Goal: Task Accomplishment & Management: Use online tool/utility

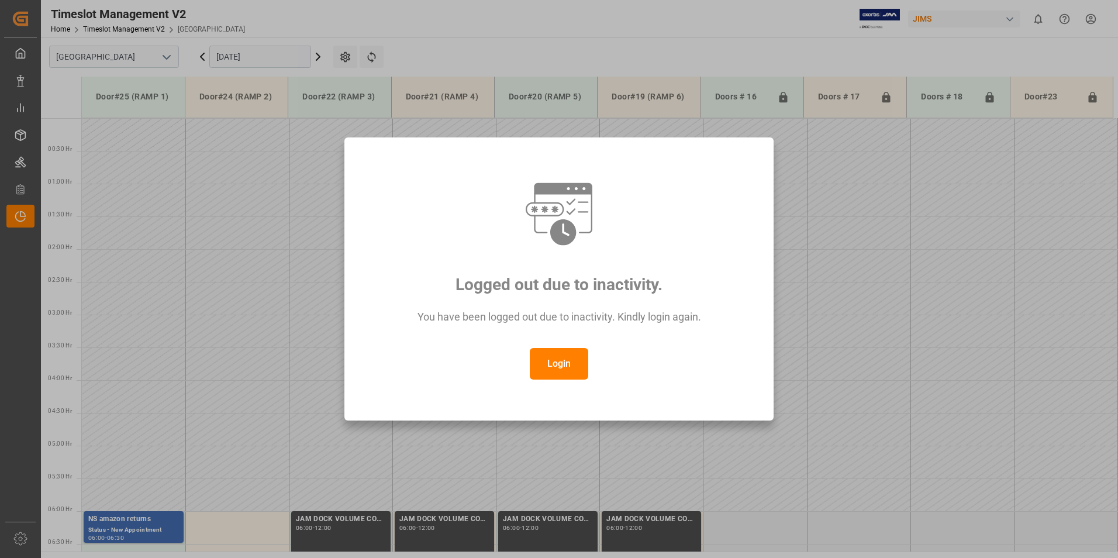
click at [558, 363] on button "Login" at bounding box center [559, 364] width 58 height 32
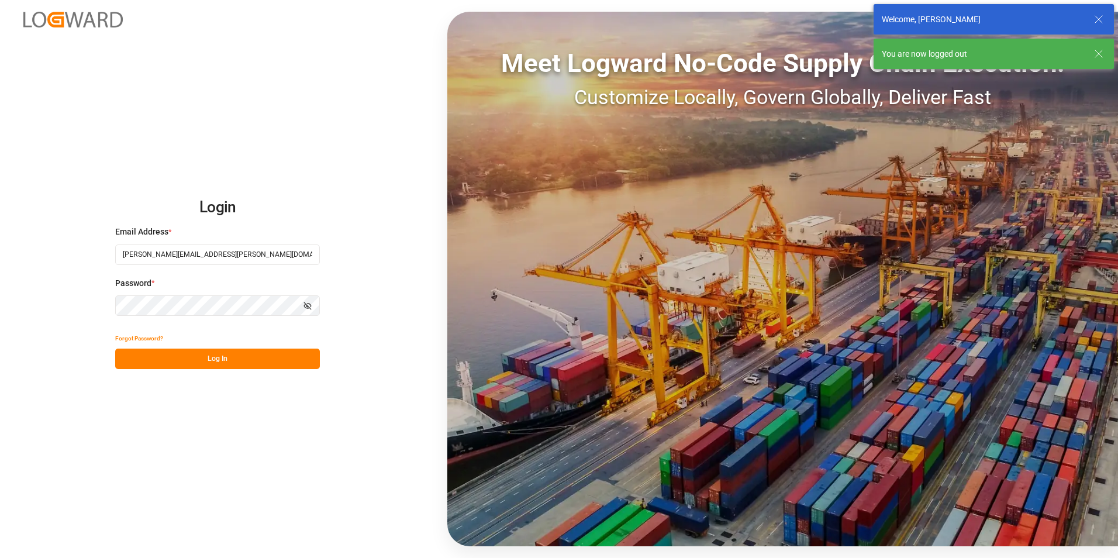
click at [168, 357] on button "Log In" at bounding box center [217, 358] width 205 height 20
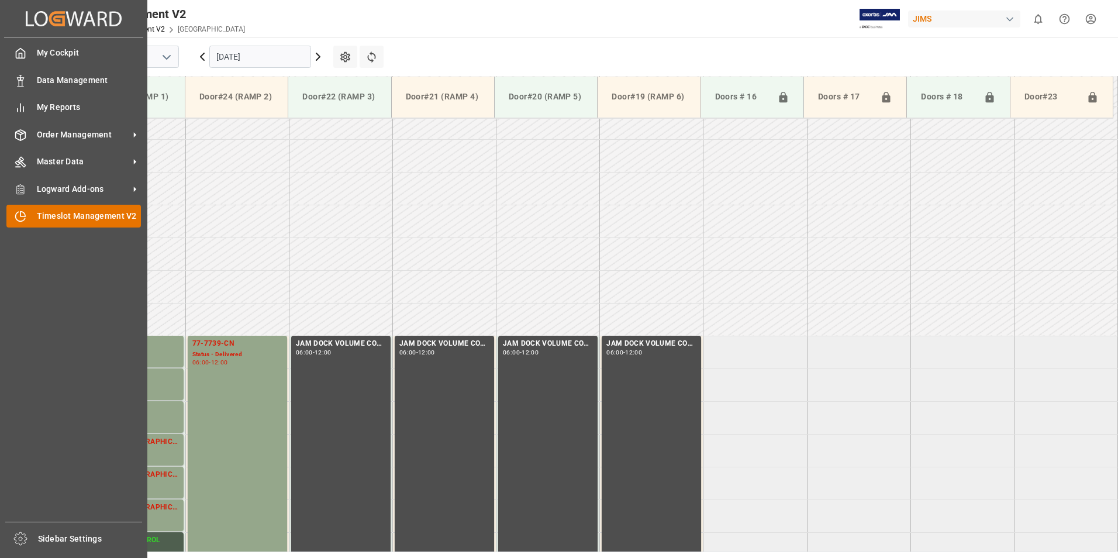
scroll to position [422, 0]
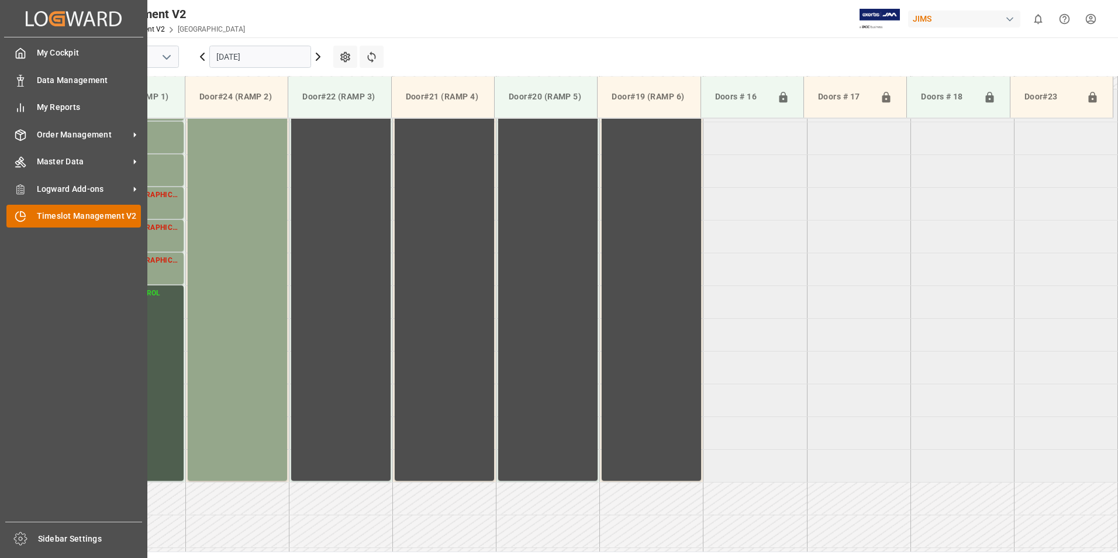
click at [50, 217] on span "Timeslot Management V2" at bounding box center [89, 216] width 105 height 12
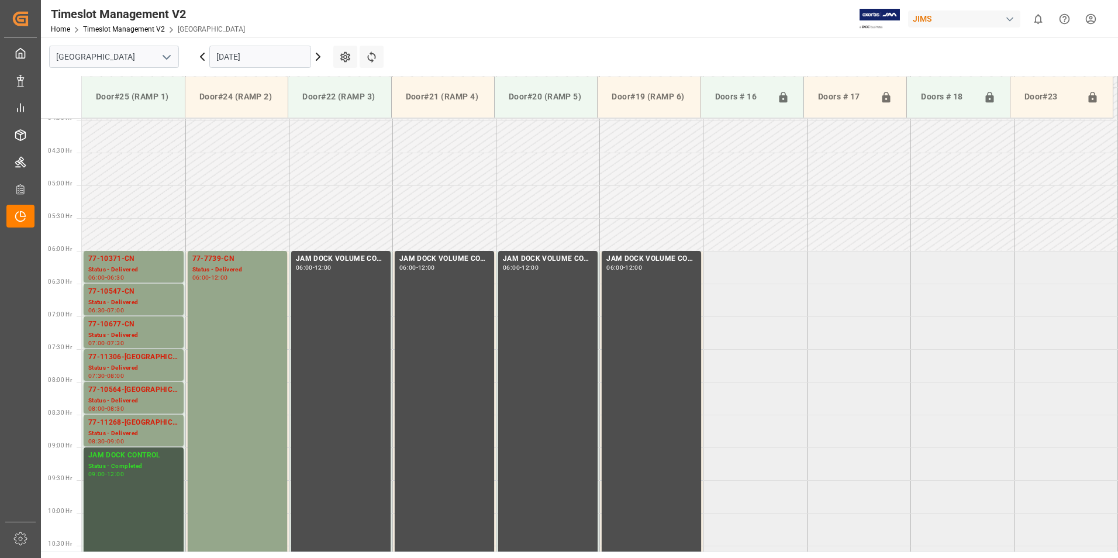
scroll to position [260, 0]
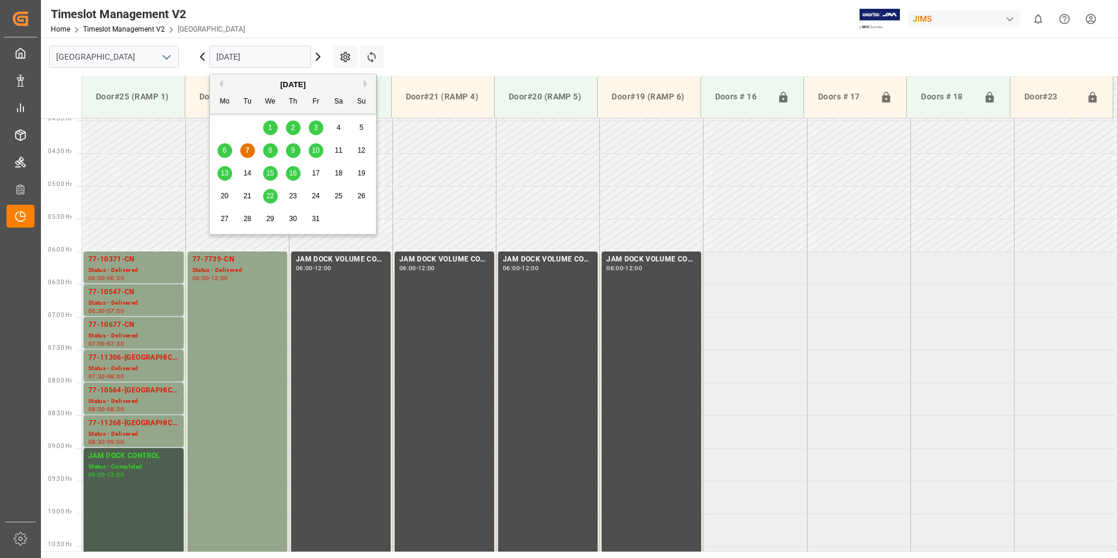
click at [254, 53] on input "[DATE]" at bounding box center [260, 57] width 102 height 22
click at [270, 149] on span "8" at bounding box center [270, 150] width 4 height 8
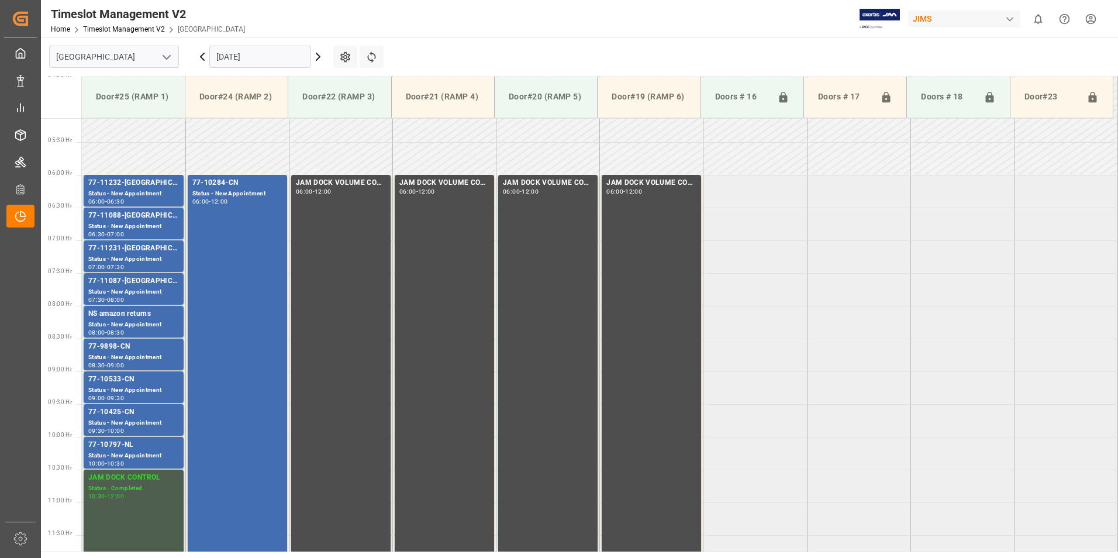
scroll to position [318, 0]
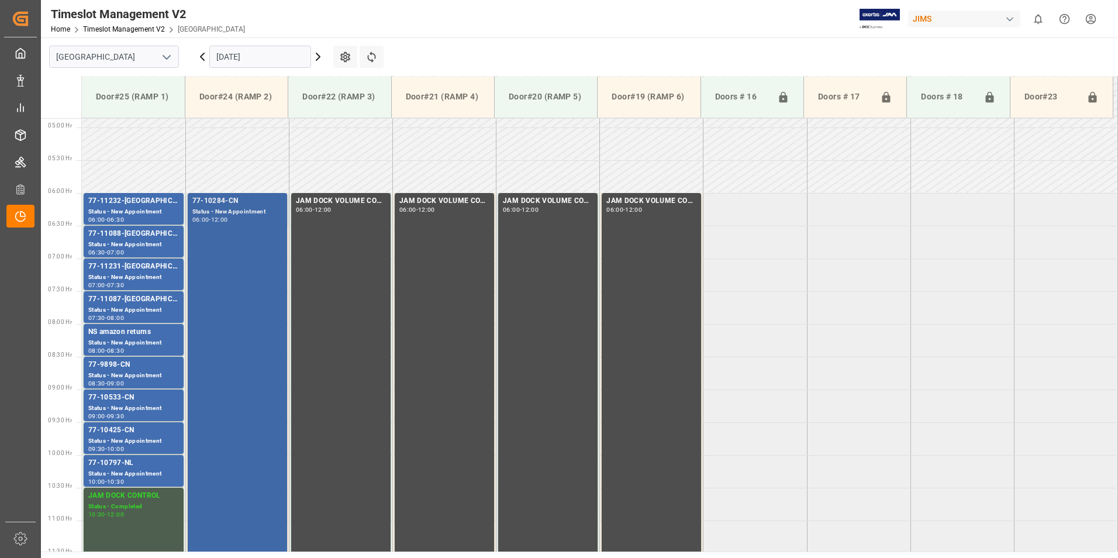
click at [223, 200] on div "77-10284-CN" at bounding box center [237, 201] width 90 height 12
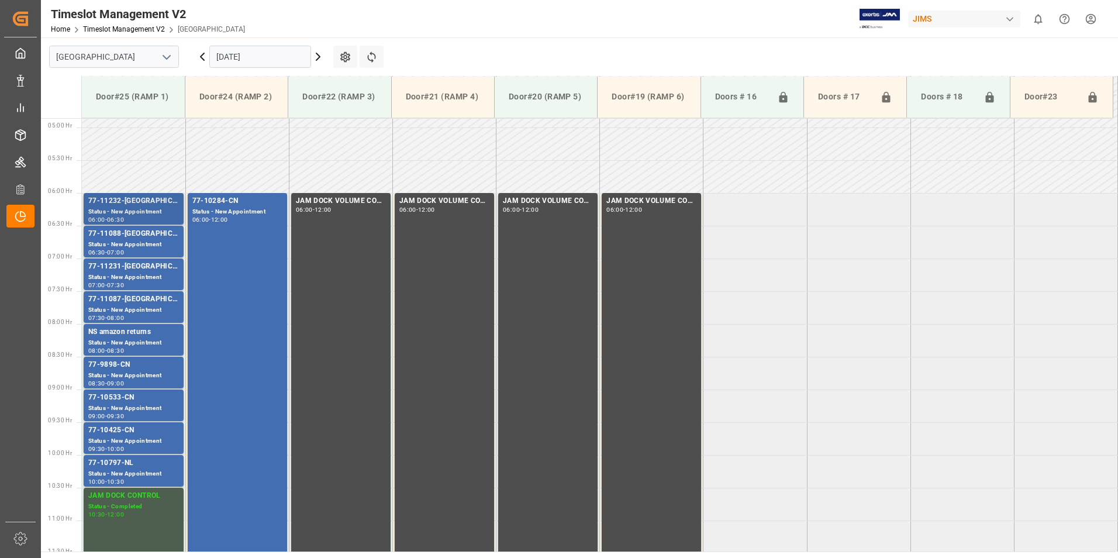
click at [126, 201] on div "77-11232-[GEOGRAPHIC_DATA]" at bounding box center [133, 201] width 91 height 12
click at [123, 239] on div "77-11088-[GEOGRAPHIC_DATA]" at bounding box center [133, 234] width 91 height 12
click at [126, 275] on div "Status - New Appointment" at bounding box center [133, 277] width 91 height 10
click at [127, 305] on div "Status - New Appointment" at bounding box center [133, 310] width 91 height 10
click at [113, 368] on div "77-9898-CN" at bounding box center [133, 365] width 91 height 12
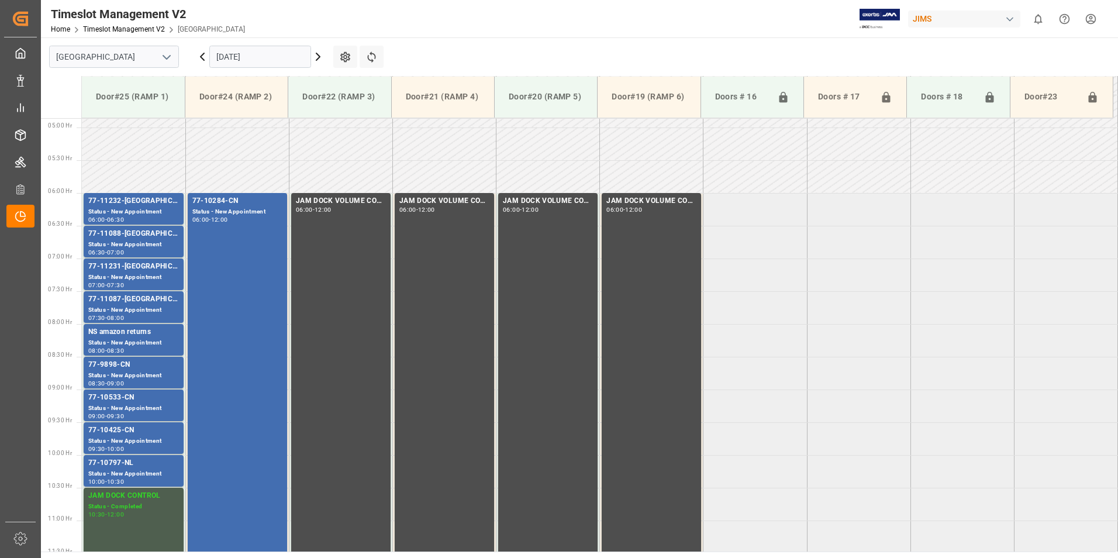
click at [113, 368] on div "77-9898-CN" at bounding box center [133, 365] width 91 height 12
click at [117, 395] on div "77-10533-CN" at bounding box center [133, 398] width 91 height 12
click at [116, 434] on div "77-10425-CN" at bounding box center [133, 430] width 91 height 12
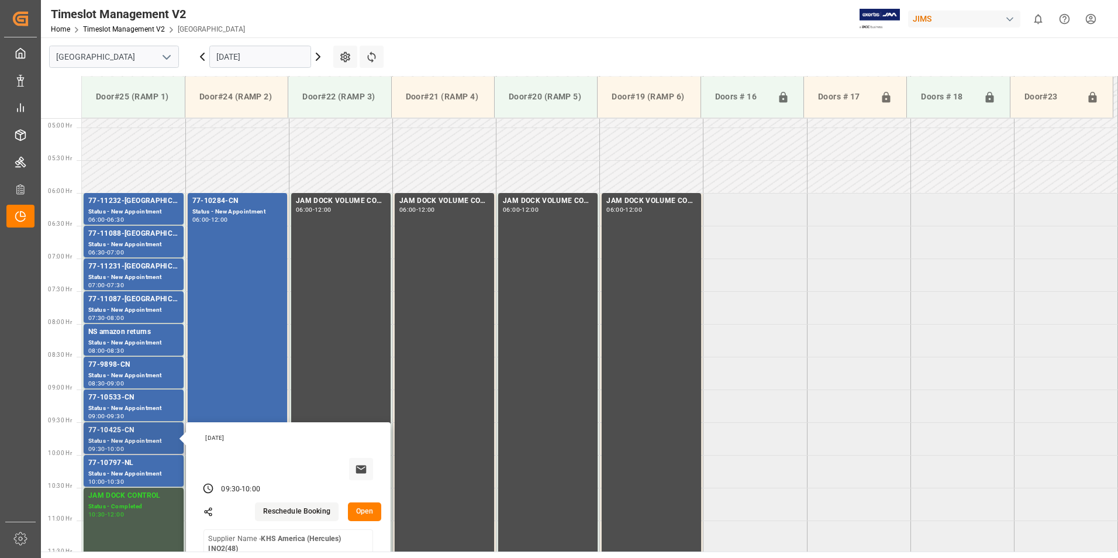
scroll to position [377, 0]
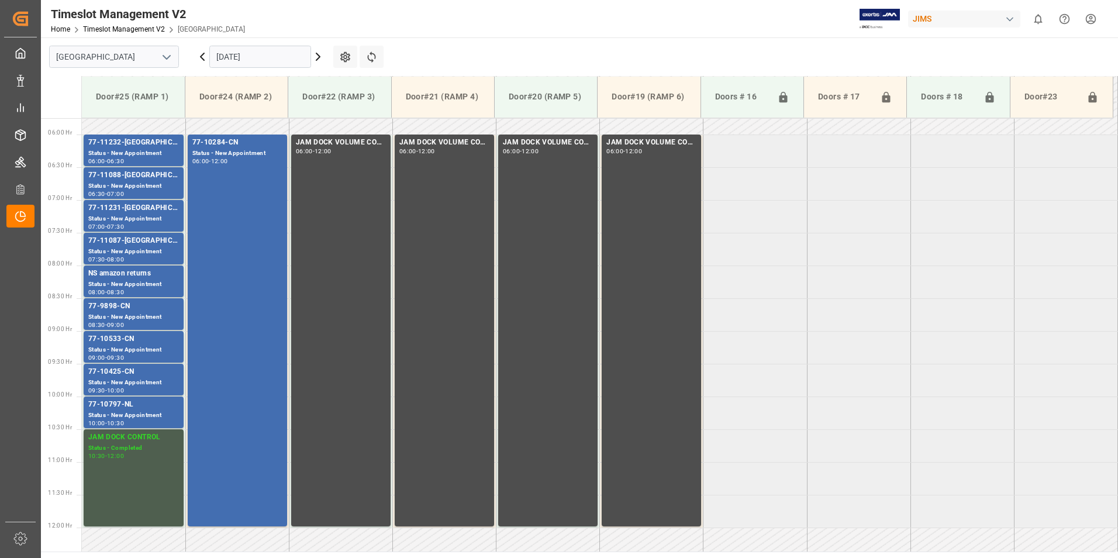
click at [119, 403] on div "77-10797-NL" at bounding box center [133, 405] width 91 height 12
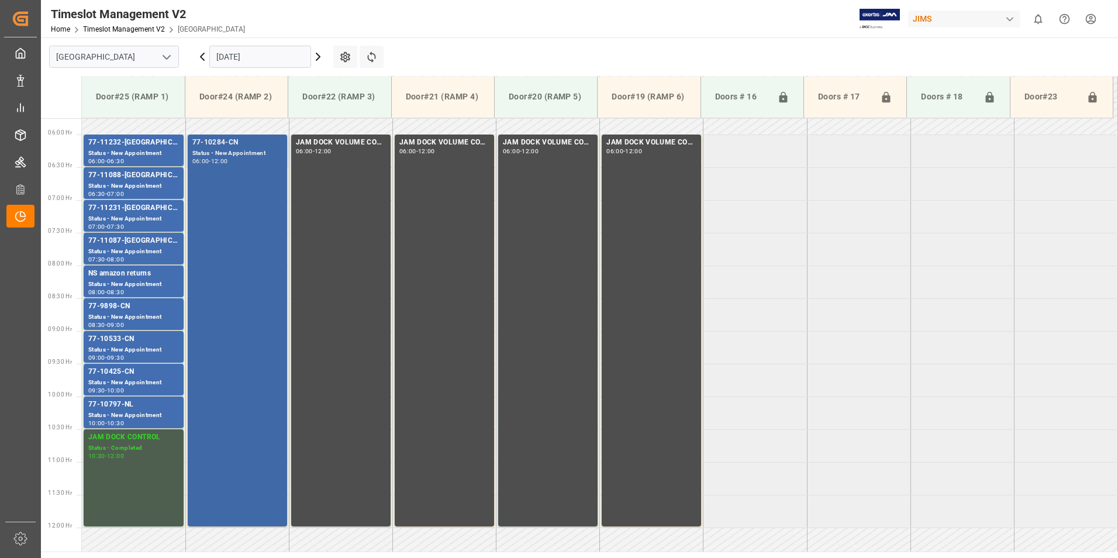
click at [207, 143] on div "77-10284-CN" at bounding box center [237, 143] width 90 height 12
